Goal: Information Seeking & Learning: Learn about a topic

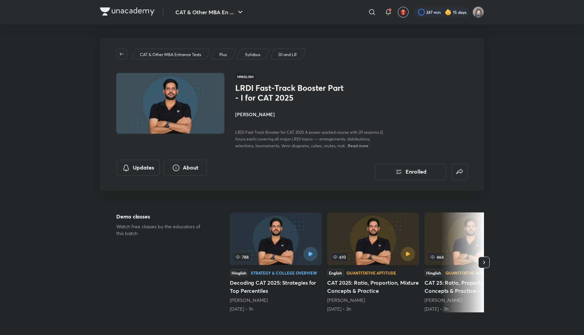
click at [139, 9] on img at bounding box center [127, 11] width 54 height 8
